Goal: Task Accomplishment & Management: Manage account settings

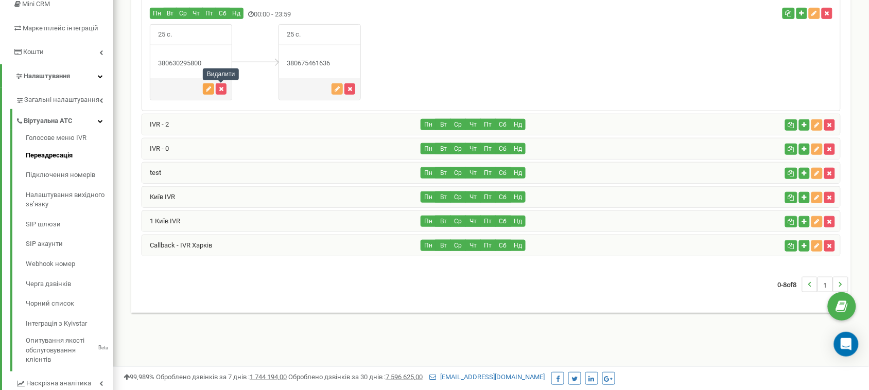
scroll to position [166, 0]
click at [206, 91] on icon "button" at bounding box center [208, 89] width 5 height 6
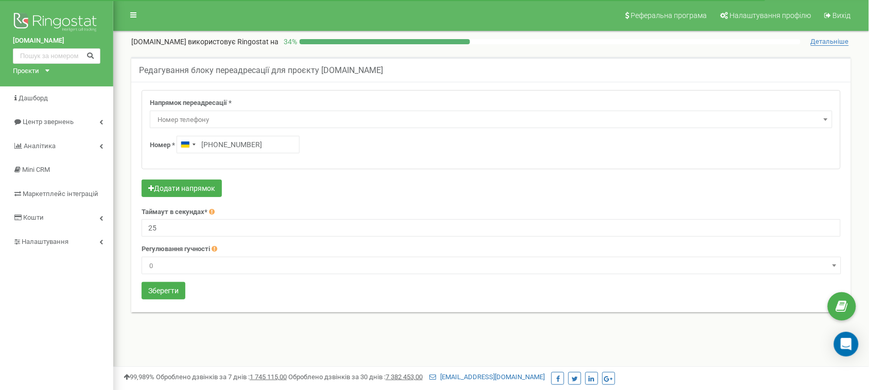
click at [215, 154] on div "Напрямок переадресації * Не використовувати Голосова пошта IVR Webhook номер пе…" at bounding box center [491, 130] width 698 height 78
type input "+380 67 546 1636"
click at [175, 289] on button "Зберегти" at bounding box center [164, 290] width 44 height 17
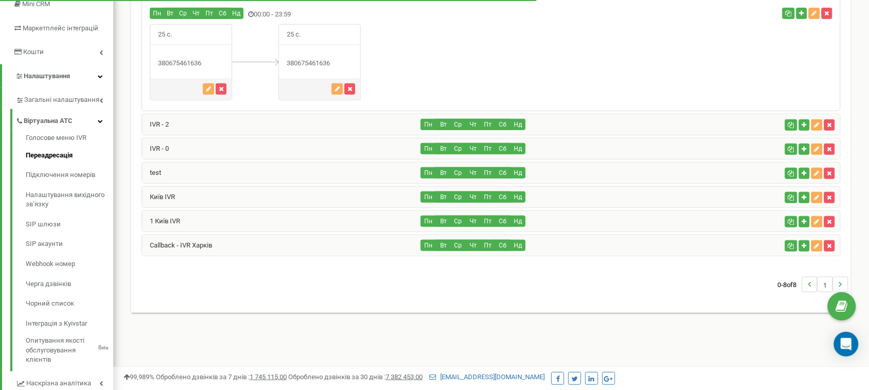
scroll to position [166, 0]
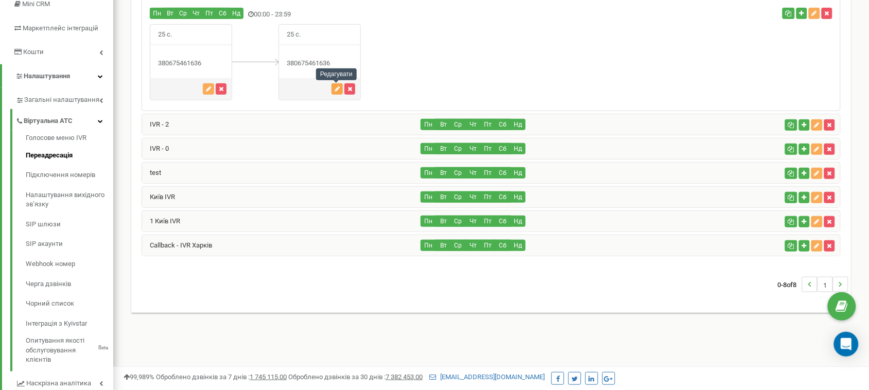
click at [336, 87] on icon "button" at bounding box center [337, 89] width 5 height 6
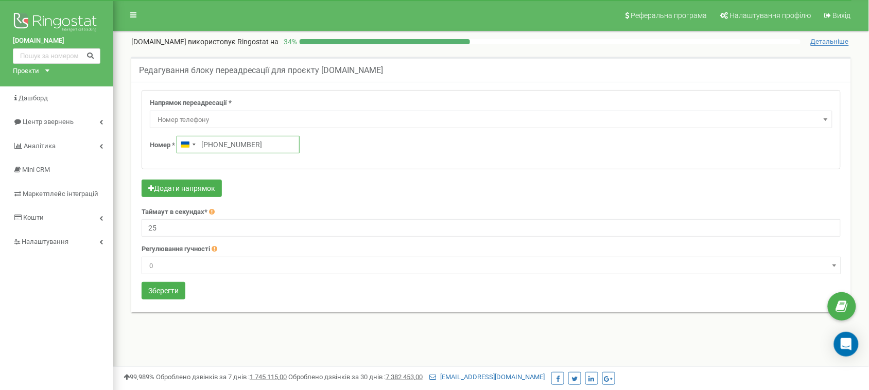
drag, startPoint x: 261, startPoint y: 150, endPoint x: 215, endPoint y: 161, distance: 47.7
click at [215, 161] on div "Напрямок переадресації * Не використовувати Голосова пошта IVR Webhook номер пе…" at bounding box center [491, 130] width 698 height 78
paste input "67 511 6111"
type input "+380 67 511 6111"
click at [167, 297] on button "Зберегти" at bounding box center [164, 290] width 44 height 17
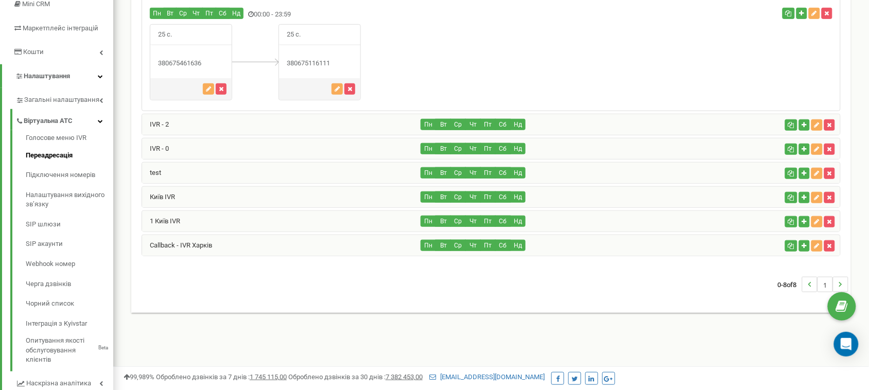
drag, startPoint x: 206, startPoint y: 63, endPoint x: 166, endPoint y: 70, distance: 40.2
click at [166, 70] on div "25 с." at bounding box center [191, 62] width 82 height 77
copy div "0675461636"
click at [243, 81] on div at bounding box center [255, 62] width 46 height 77
click at [209, 225] on div "1 Київ IVR" at bounding box center [281, 221] width 279 height 21
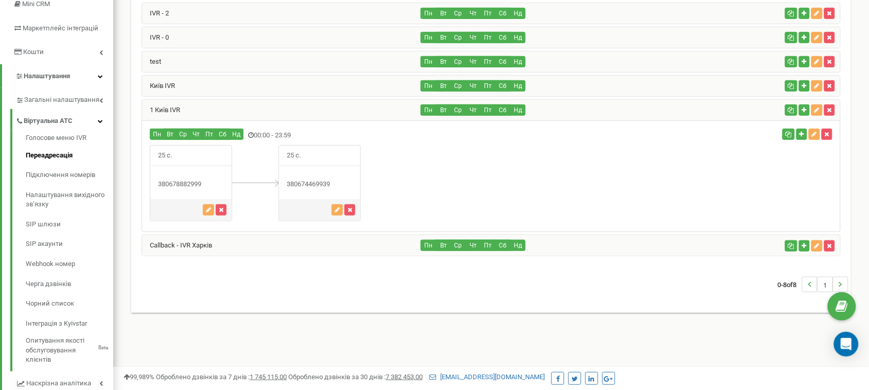
drag, startPoint x: 330, startPoint y: 186, endPoint x: 296, endPoint y: 191, distance: 34.8
click at [296, 189] on div "380674469939" at bounding box center [319, 185] width 81 height 10
copy div "0674469939"
click at [208, 212] on icon "button" at bounding box center [208, 210] width 5 height 6
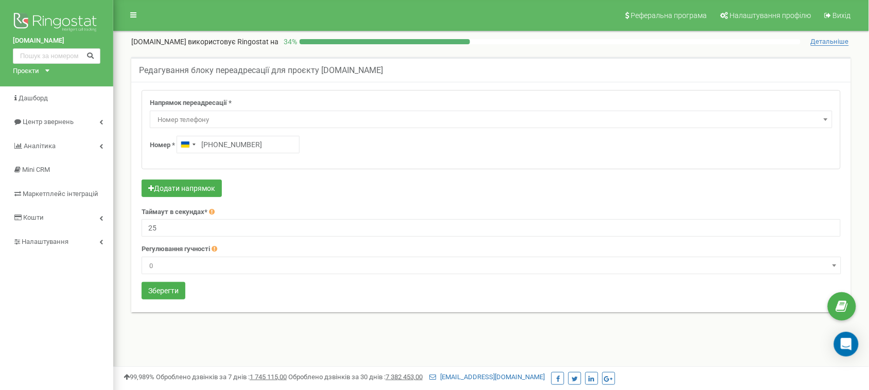
click at [216, 153] on div "Напрямок переадресації * Не використовувати Голосова пошта IVR Webhook номер пе…" at bounding box center [491, 130] width 698 height 78
type input "[PHONE_NUMBER]"
click at [160, 294] on button "Зберегти" at bounding box center [164, 290] width 44 height 17
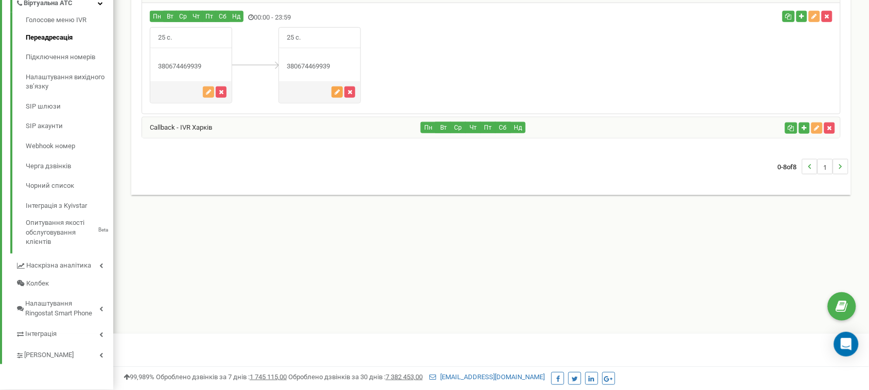
click at [338, 94] on icon "button" at bounding box center [337, 92] width 5 height 6
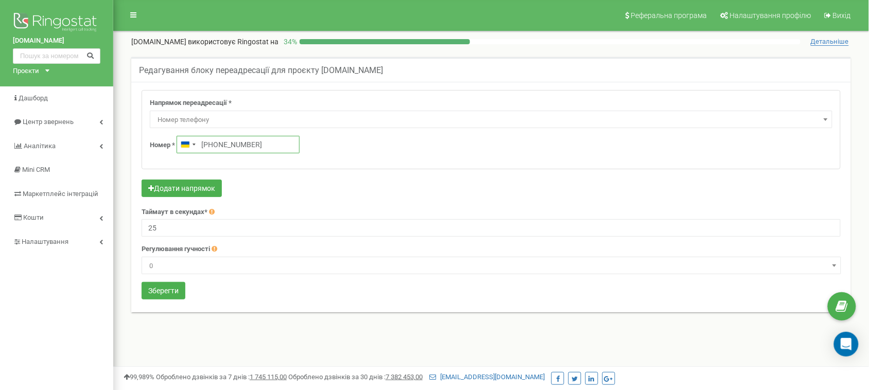
drag, startPoint x: 277, startPoint y: 139, endPoint x: 216, endPoint y: 145, distance: 61.0
click at [216, 145] on input "+380674469939" at bounding box center [238, 144] width 123 height 17
paste input "50 573 3363"
type input "+380 50 573 3363"
click at [168, 287] on button "Зберегти" at bounding box center [164, 290] width 44 height 17
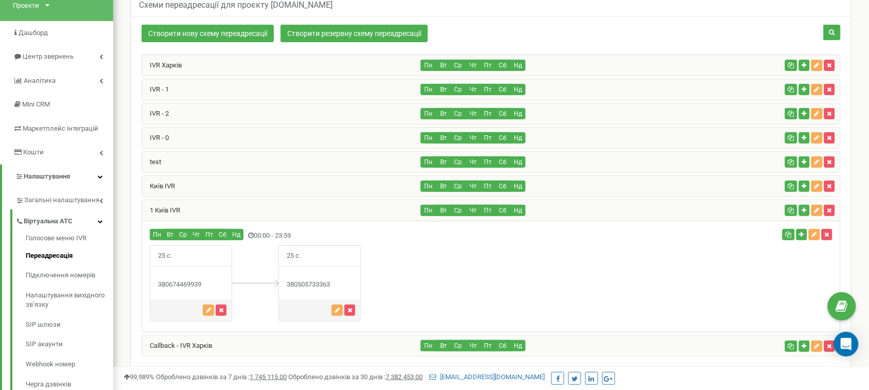
scroll to position [26, 0]
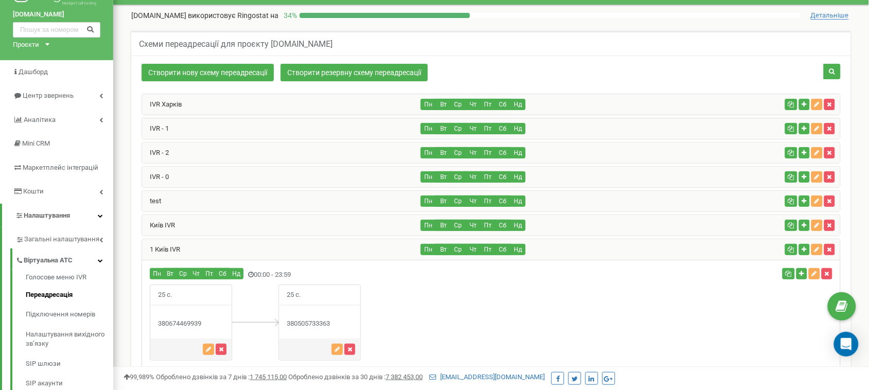
click at [267, 137] on div "IVR - 1" at bounding box center [281, 128] width 279 height 21
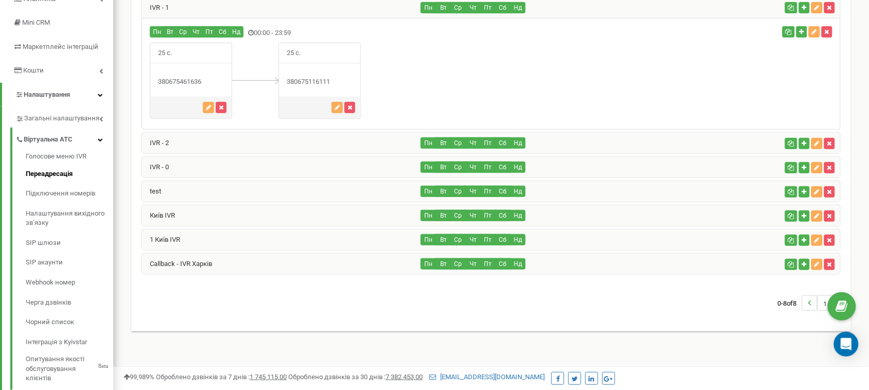
scroll to position [155, 0]
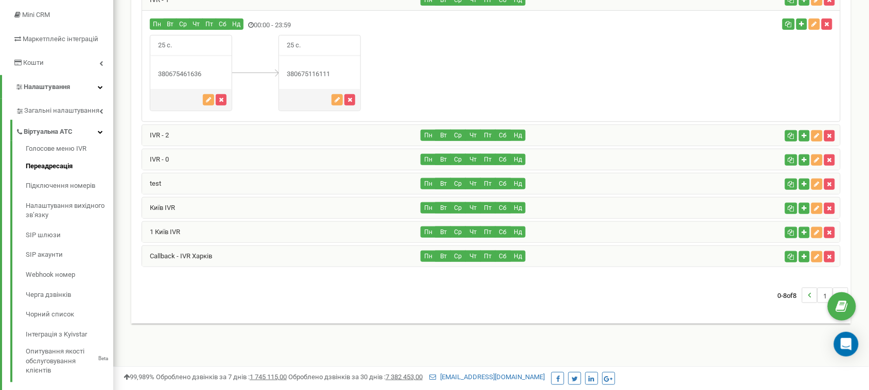
click at [247, 241] on div "1 Київ IVR" at bounding box center [281, 232] width 279 height 21
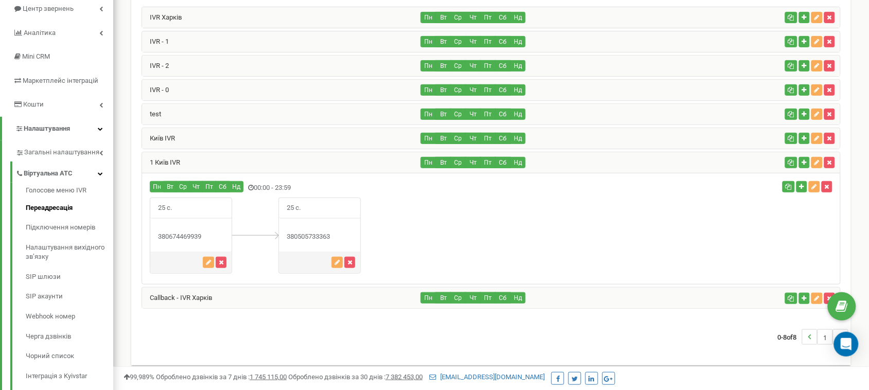
scroll to position [91, 0]
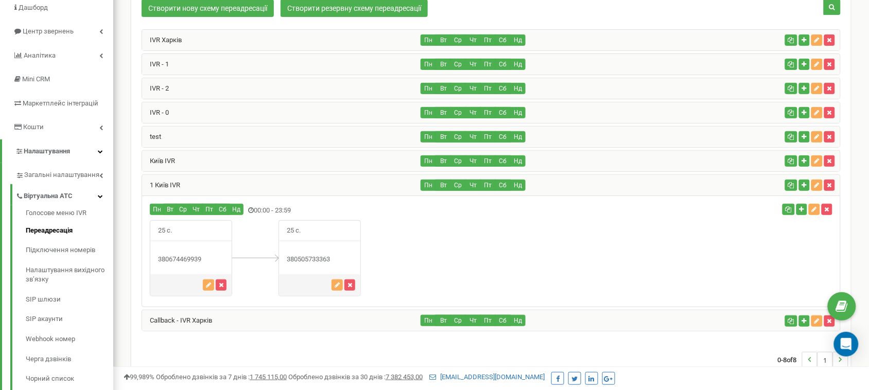
click at [232, 68] on div "IVR - 1" at bounding box center [281, 64] width 279 height 21
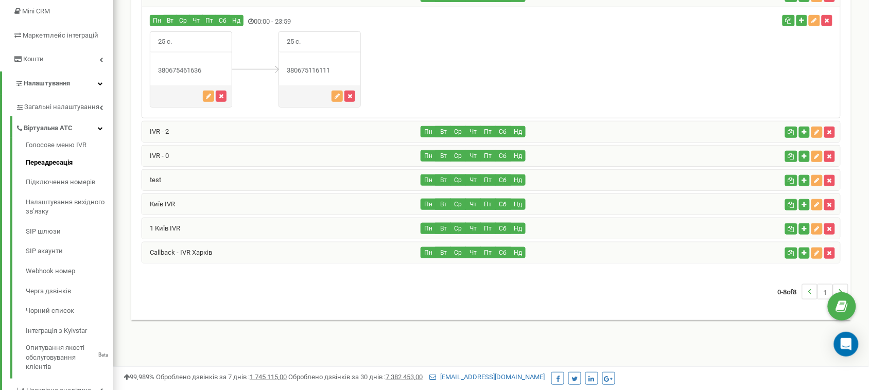
scroll to position [155, 0]
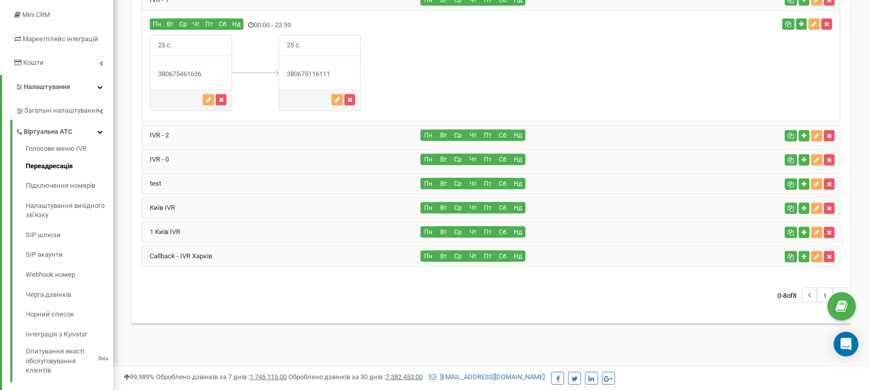
click at [202, 233] on div "1 Київ IVR" at bounding box center [281, 232] width 279 height 21
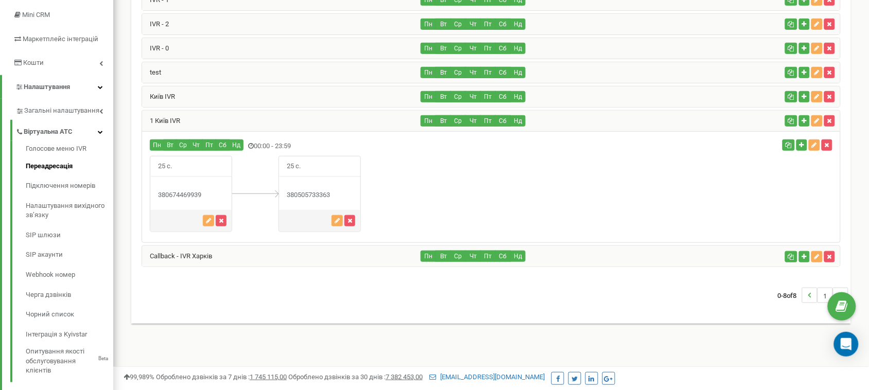
drag, startPoint x: 202, startPoint y: 202, endPoint x: 167, endPoint y: 200, distance: 35.1
click at [167, 200] on div "380674469939" at bounding box center [190, 195] width 81 height 10
copy div "0674469939"
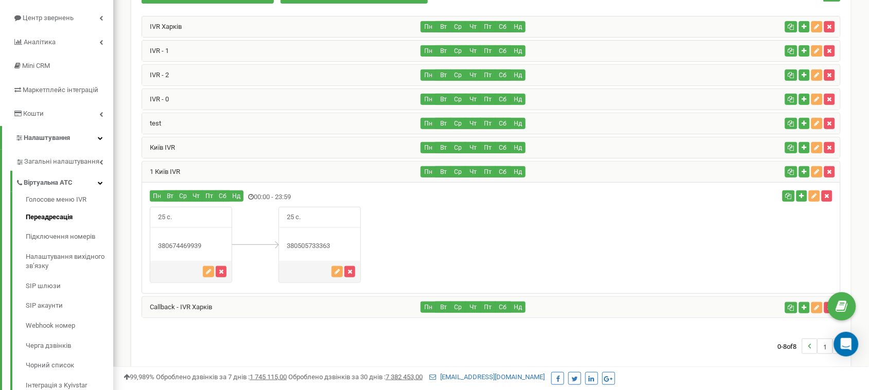
scroll to position [26, 0]
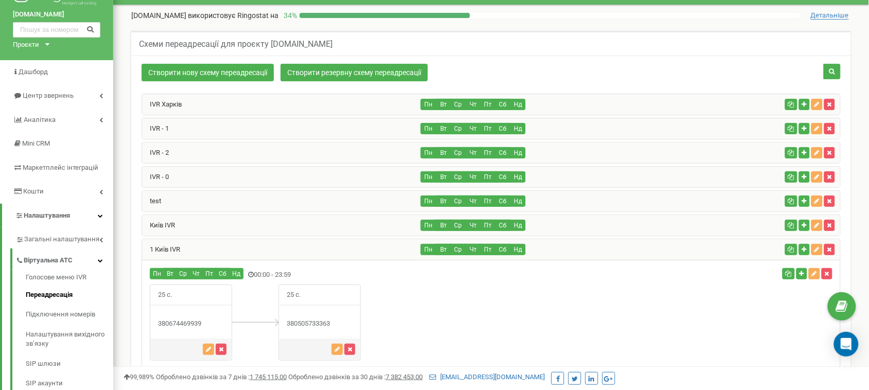
click at [227, 131] on div "IVR - 1" at bounding box center [281, 128] width 279 height 21
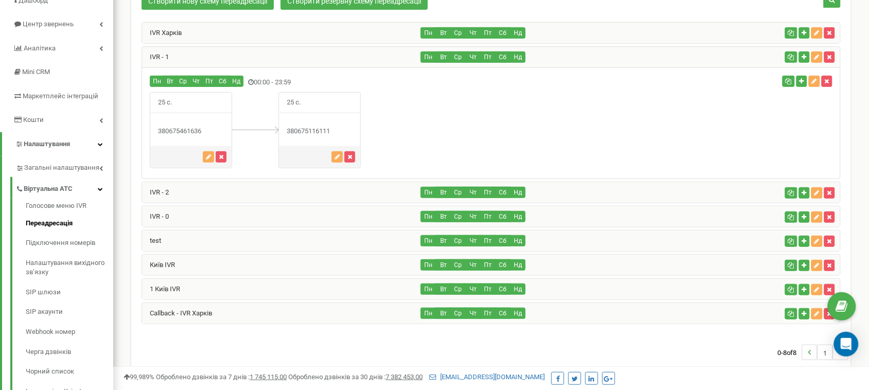
scroll to position [284, 0]
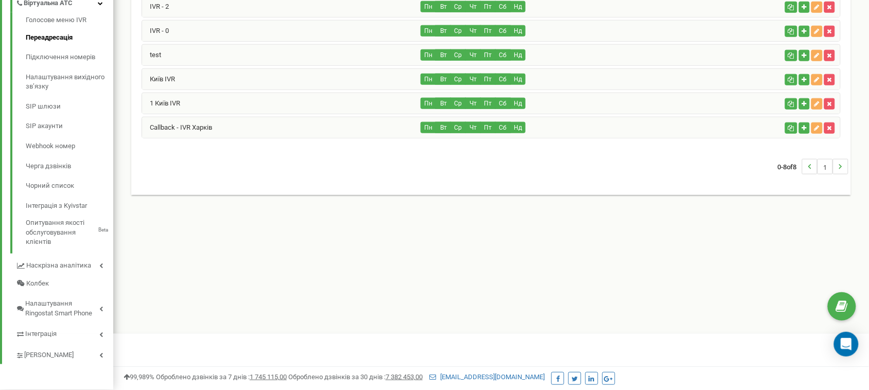
click at [204, 109] on div "1 Київ IVR" at bounding box center [281, 103] width 279 height 21
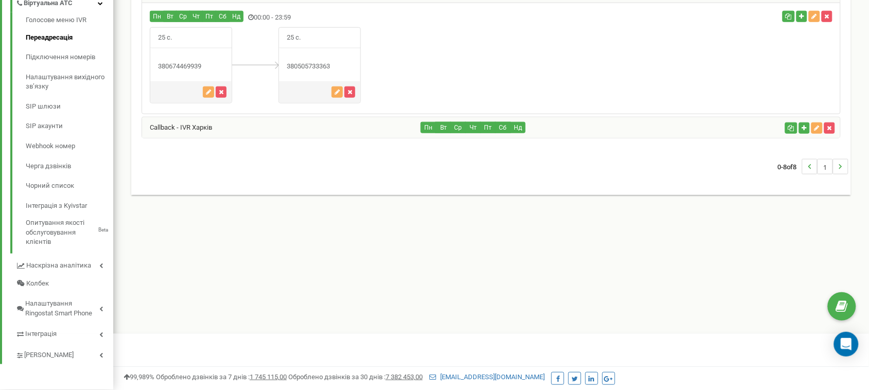
drag, startPoint x: 205, startPoint y: 69, endPoint x: 165, endPoint y: 75, distance: 40.5
click at [165, 75] on div "25 с." at bounding box center [191, 65] width 82 height 77
copy div "0674469939"
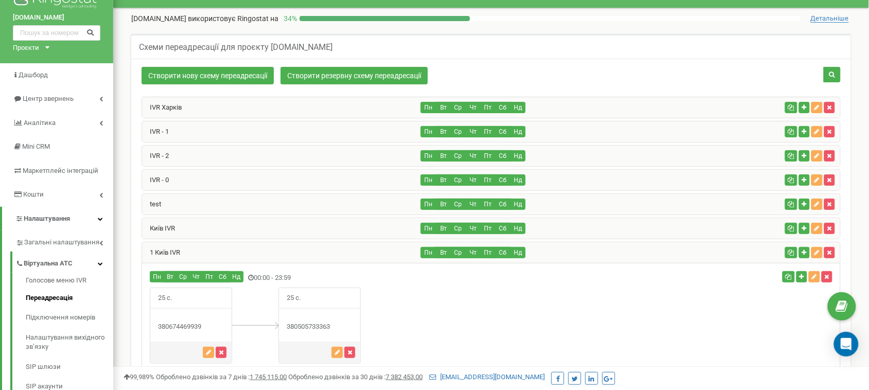
scroll to position [0, 0]
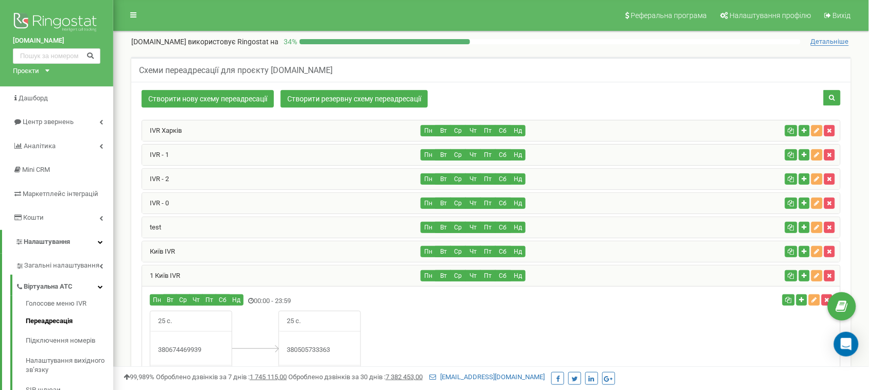
click at [222, 146] on div "IVR - 1" at bounding box center [281, 155] width 279 height 21
